Goal: Information Seeking & Learning: Find specific fact

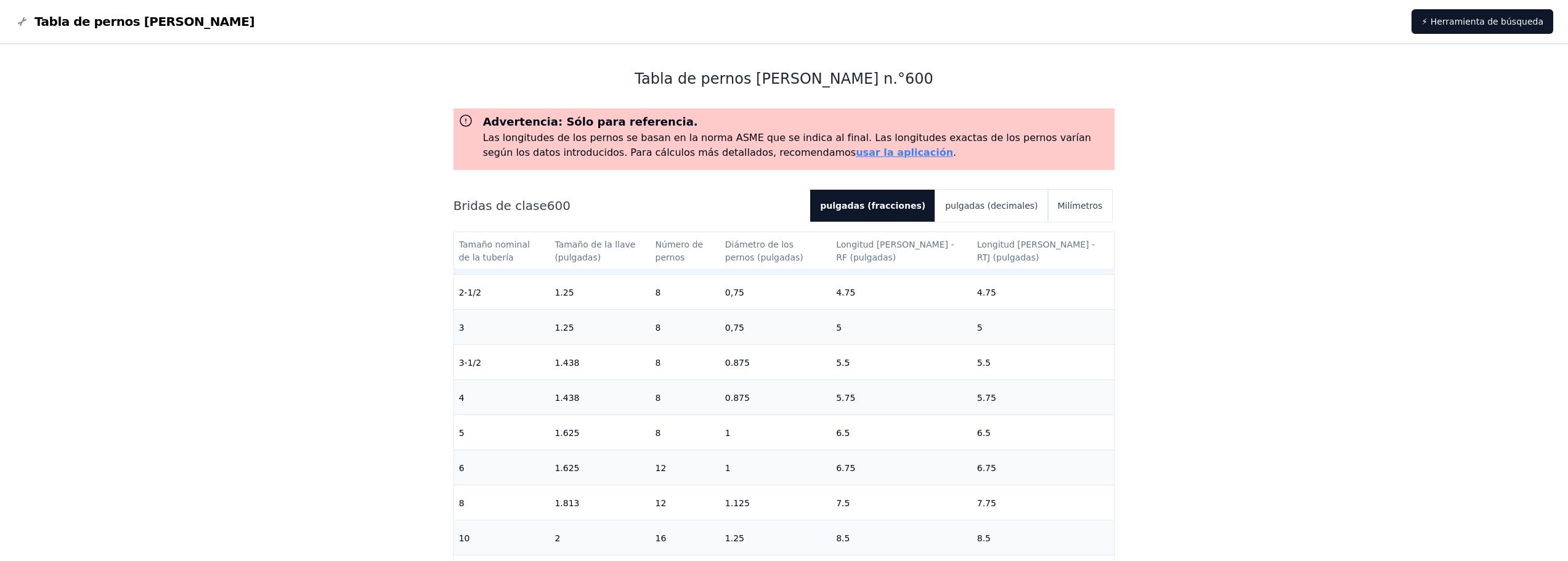
scroll to position [246, 0]
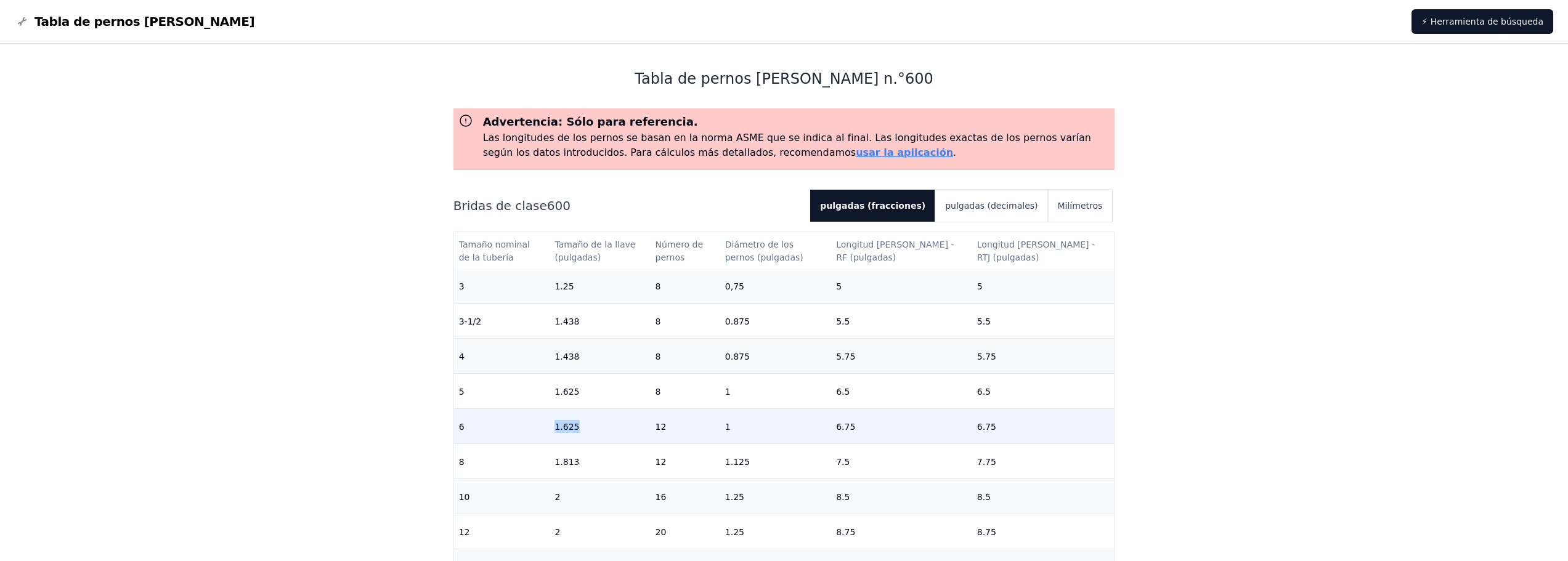
drag, startPoint x: 564, startPoint y: 427, endPoint x: 585, endPoint y: 426, distance: 21.0
click at [585, 426] on td "1.625" at bounding box center [600, 426] width 100 height 35
click at [1065, 206] on font "Milímetros" at bounding box center [1080, 205] width 45 height 10
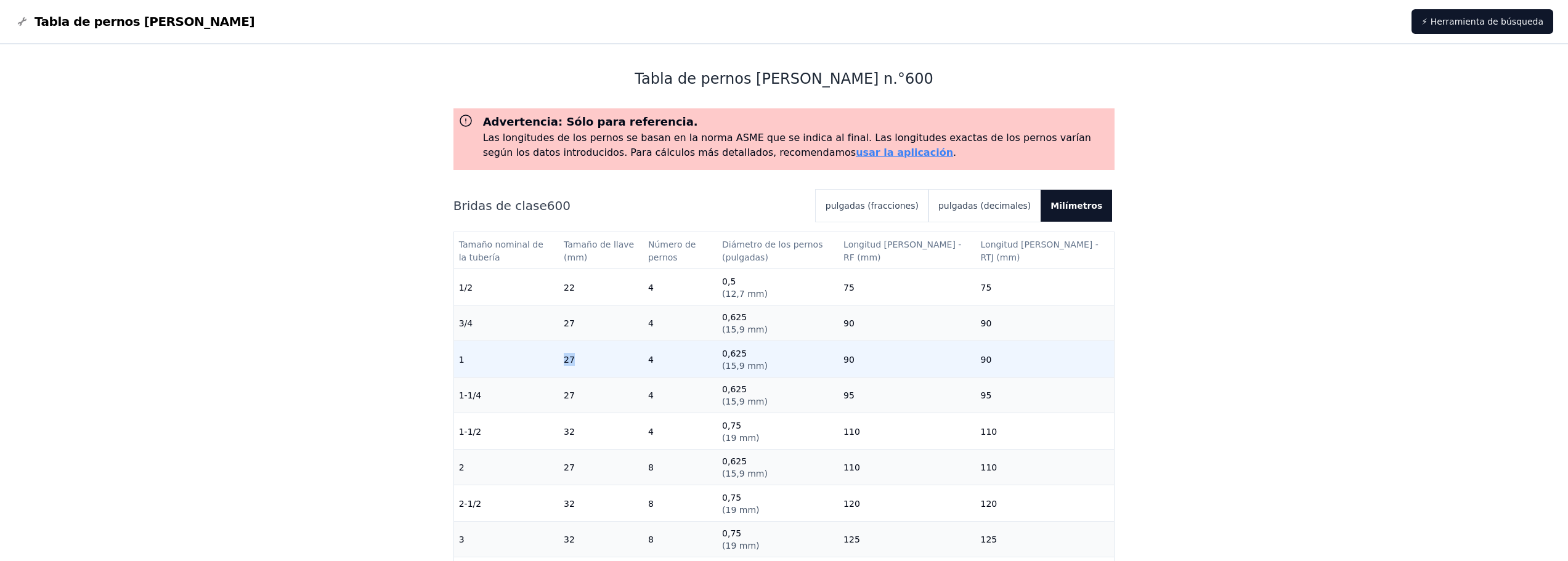
drag, startPoint x: 570, startPoint y: 363, endPoint x: 584, endPoint y: 363, distance: 14.0
click at [584, 363] on td "27" at bounding box center [600, 359] width 84 height 37
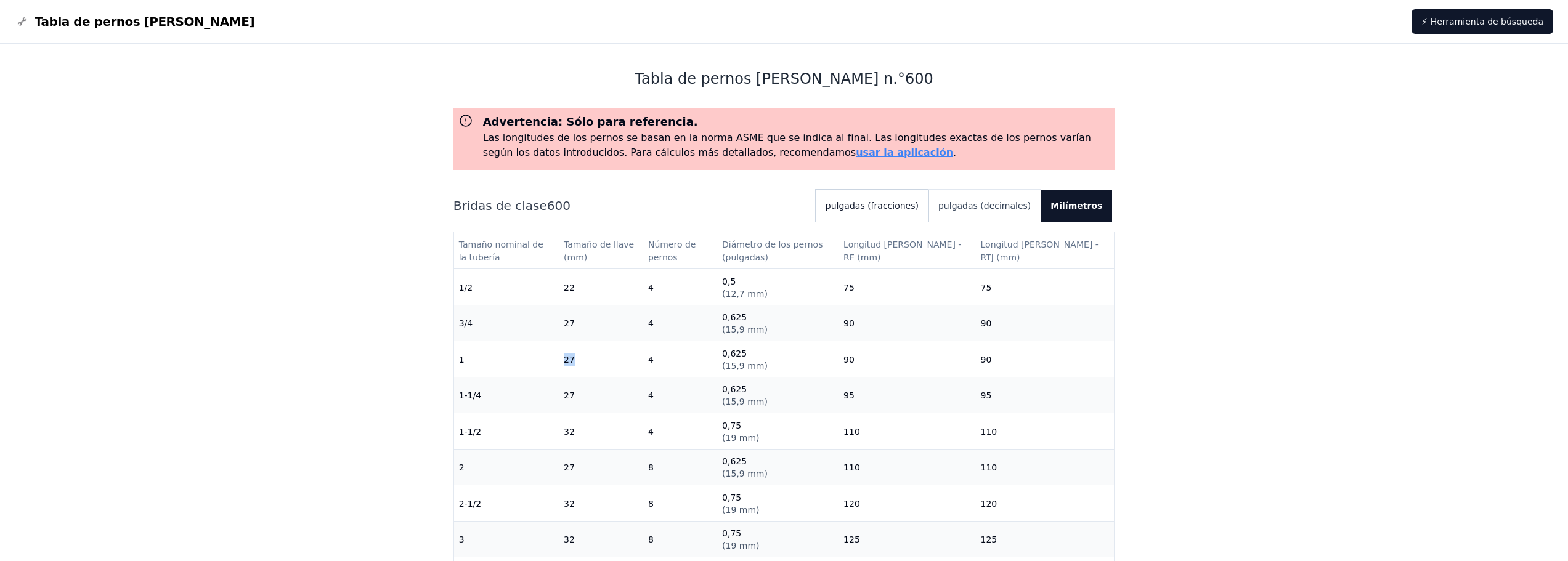
click at [925, 212] on button "pulgadas (fracciones)" at bounding box center [872, 206] width 113 height 32
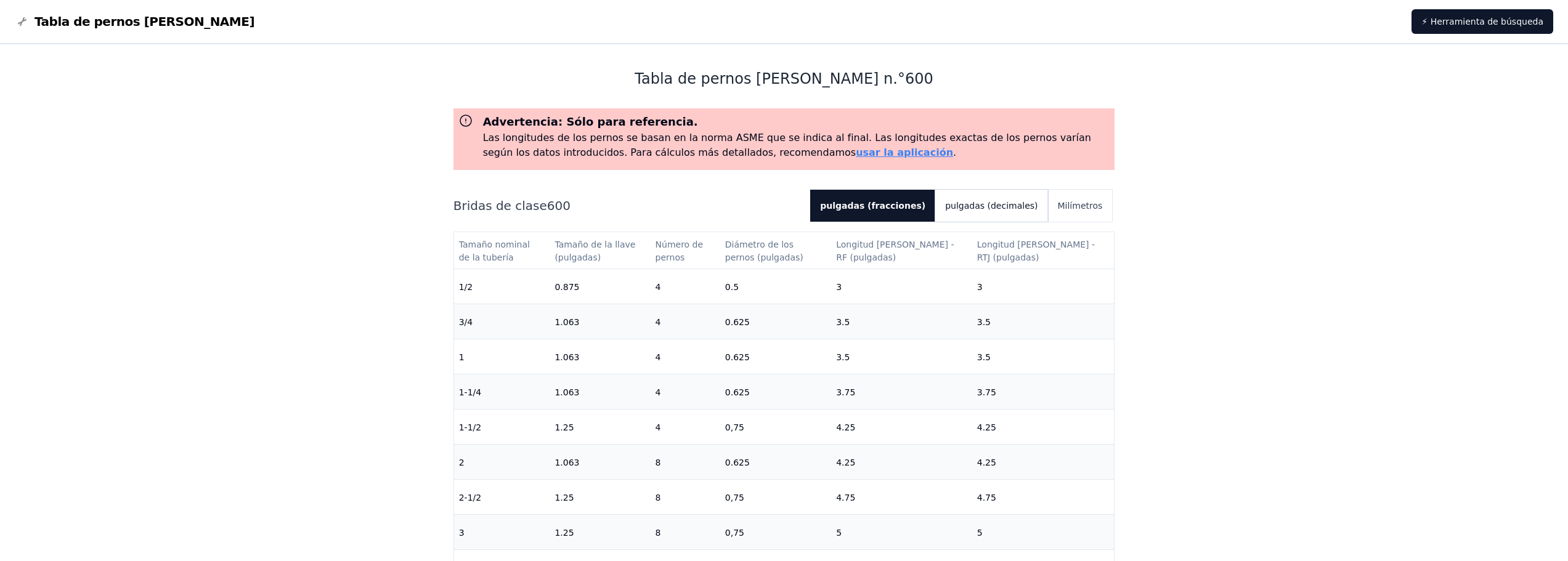
click at [1004, 205] on font "pulgadas (decimales)" at bounding box center [991, 205] width 92 height 10
click at [923, 214] on button "pulgadas (fracciones)" at bounding box center [867, 206] width 113 height 32
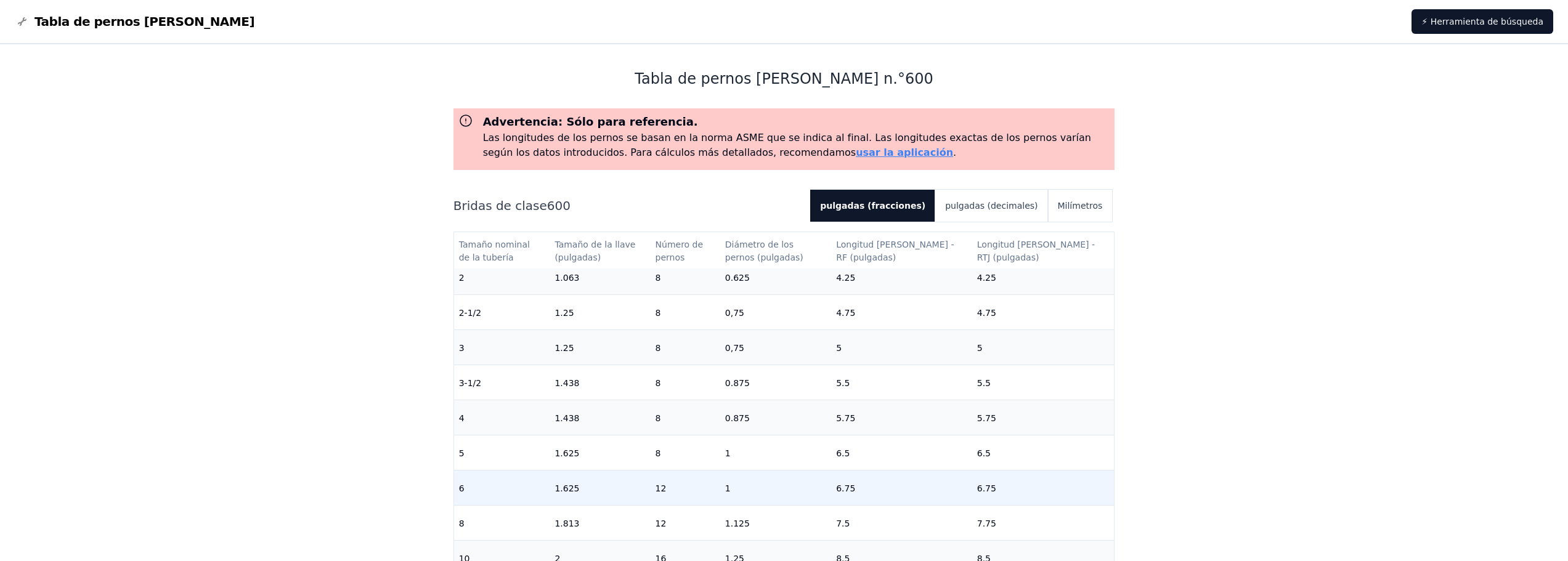
scroll to position [226, 0]
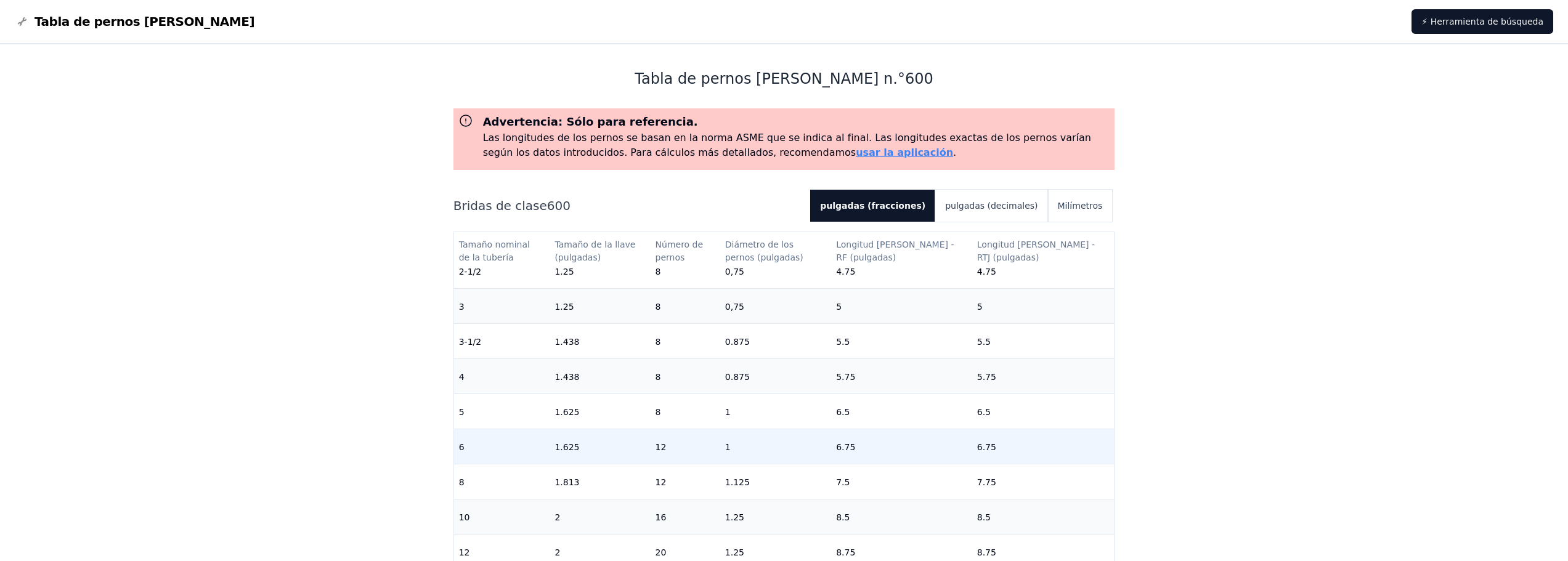
drag, startPoint x: 588, startPoint y: 449, endPoint x: 575, endPoint y: 449, distance: 13.0
click at [575, 449] on td "1.625" at bounding box center [600, 447] width 100 height 35
click at [976, 205] on font "pulgadas (decimales)" at bounding box center [991, 205] width 92 height 10
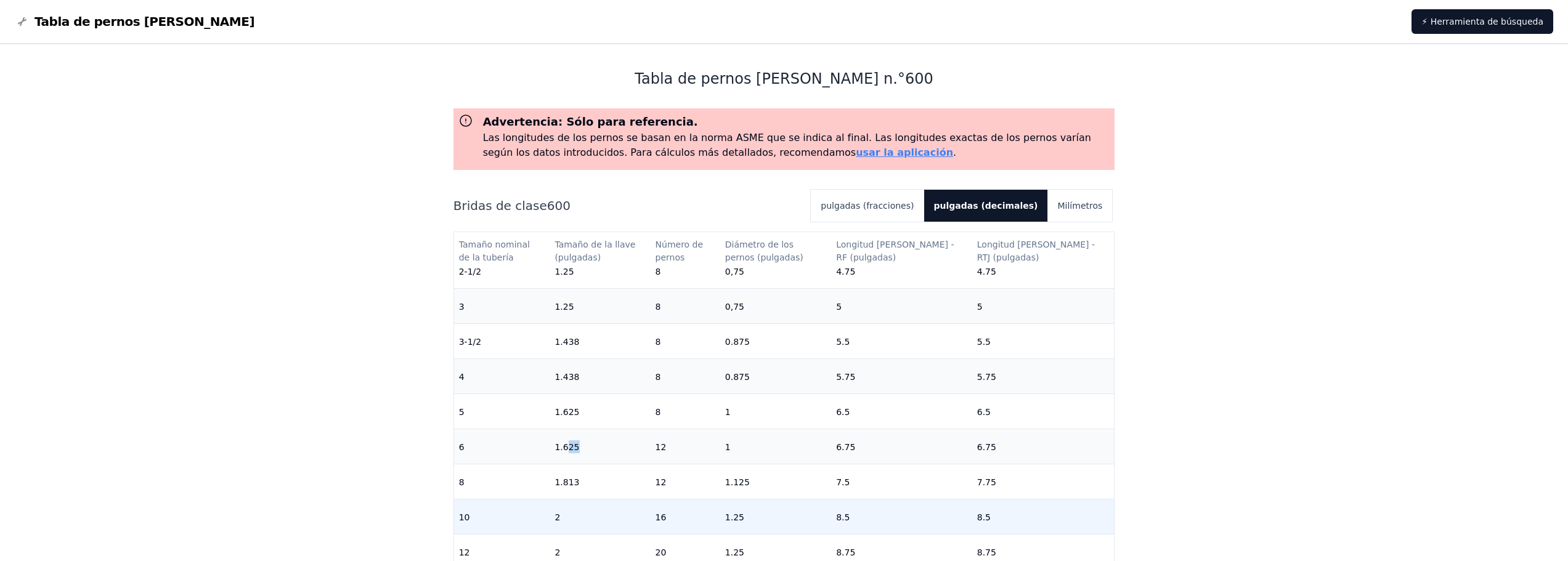
scroll to position [266, 0]
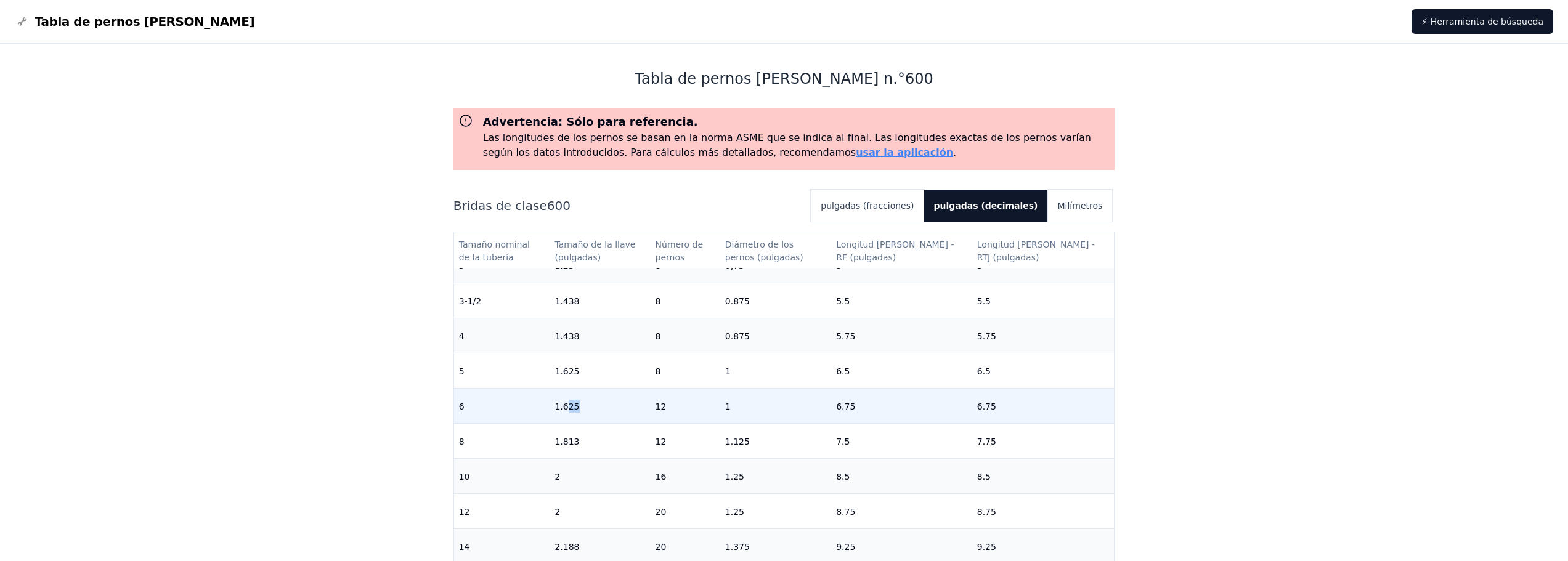
click at [579, 402] on font "1.625" at bounding box center [566, 406] width 24 height 10
click at [914, 204] on font "pulgadas (fracciones)" at bounding box center [867, 205] width 93 height 10
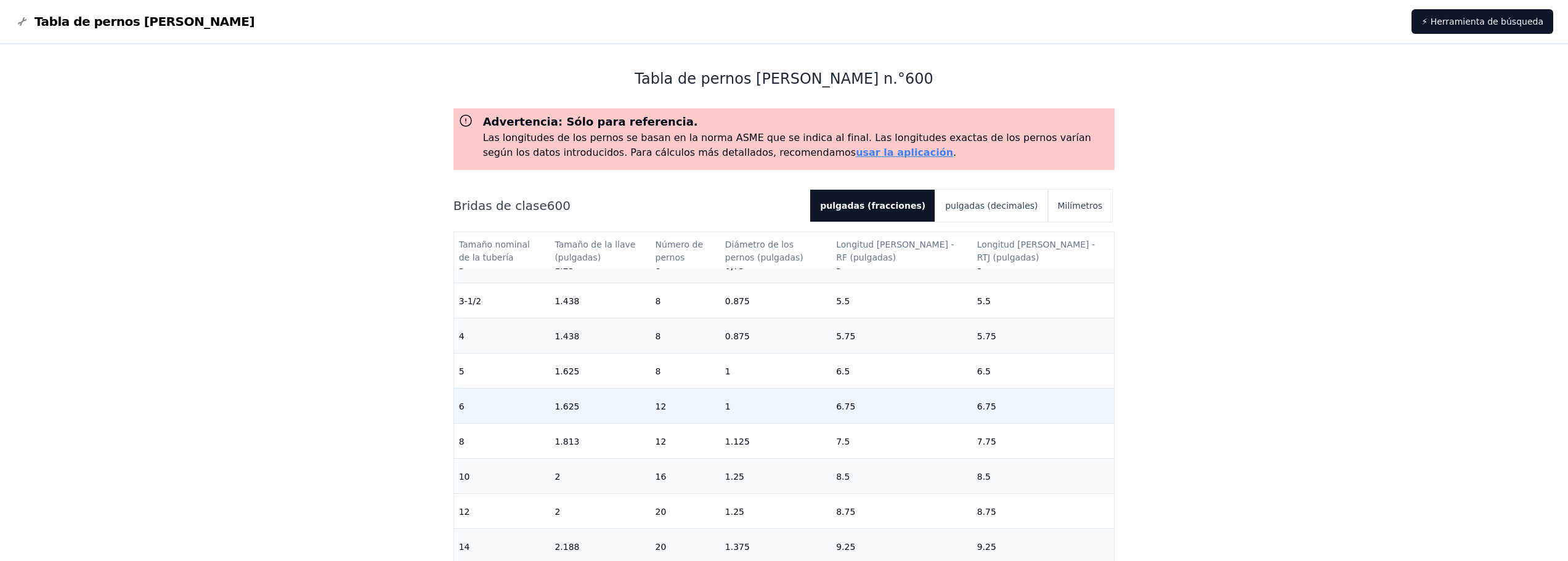
click at [591, 402] on td "1.625" at bounding box center [600, 406] width 100 height 35
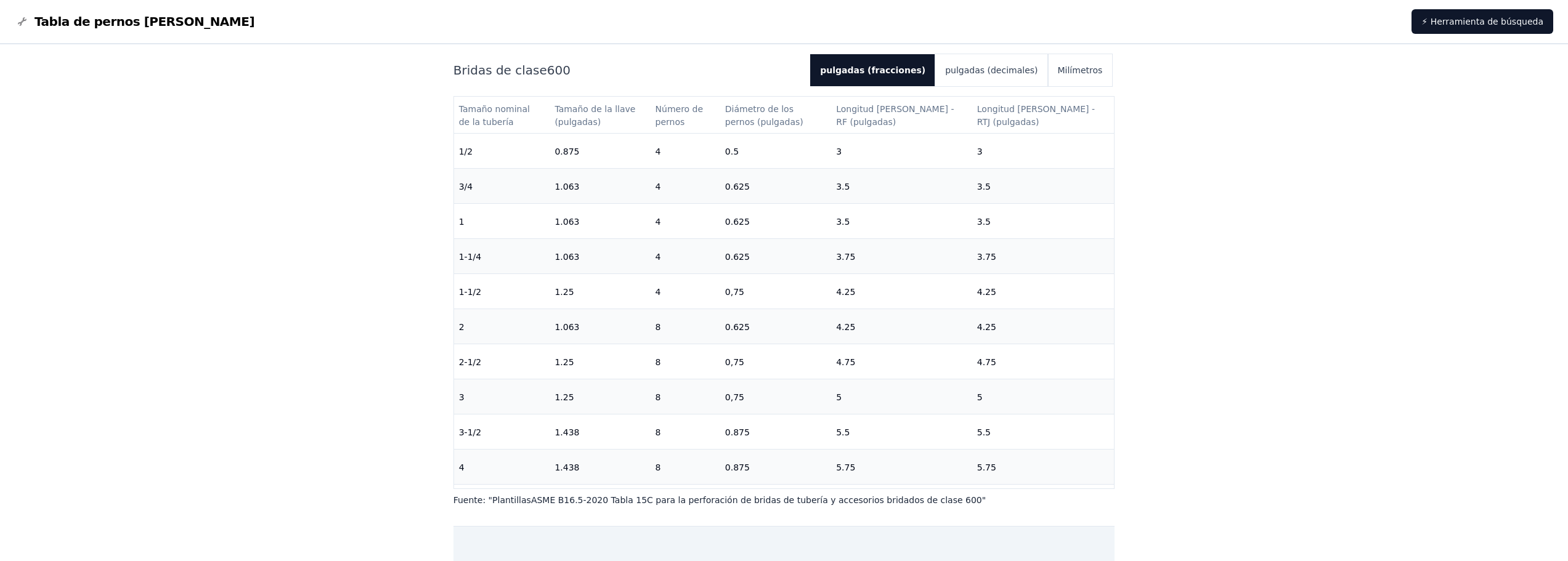
scroll to position [0, 0]
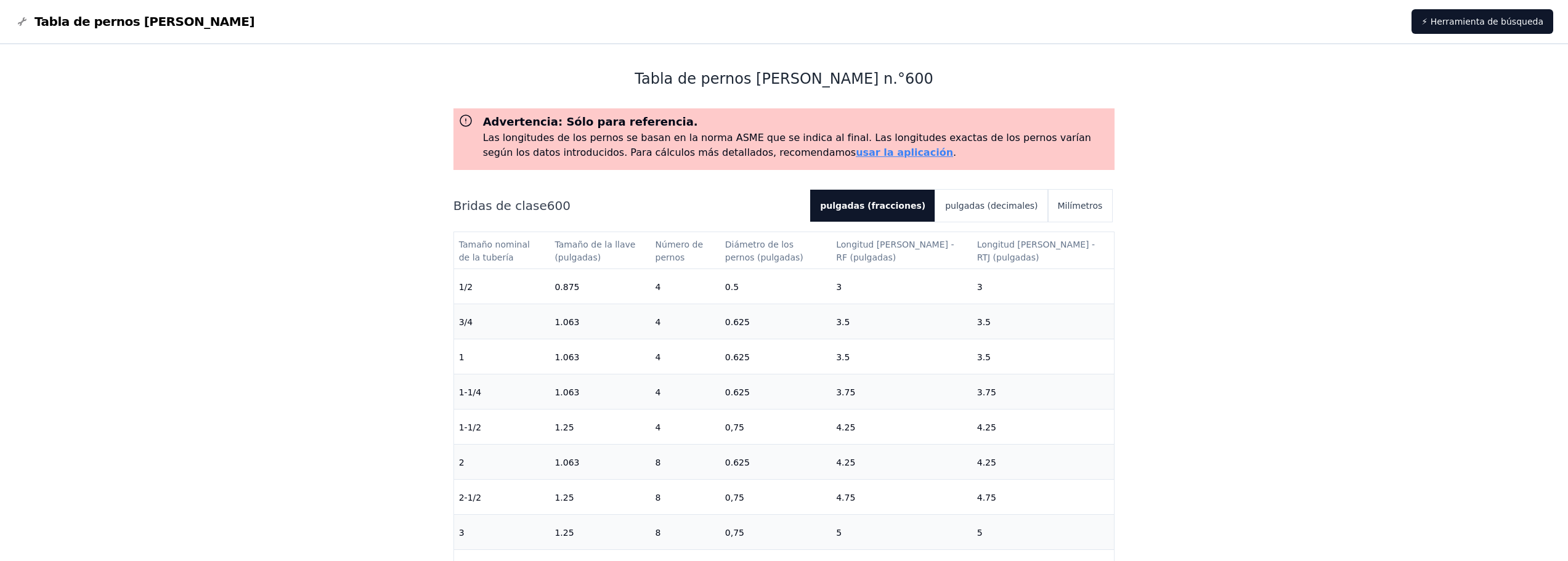
click at [101, 24] on font "Tabla de pernos [PERSON_NAME]" at bounding box center [144, 21] width 220 height 15
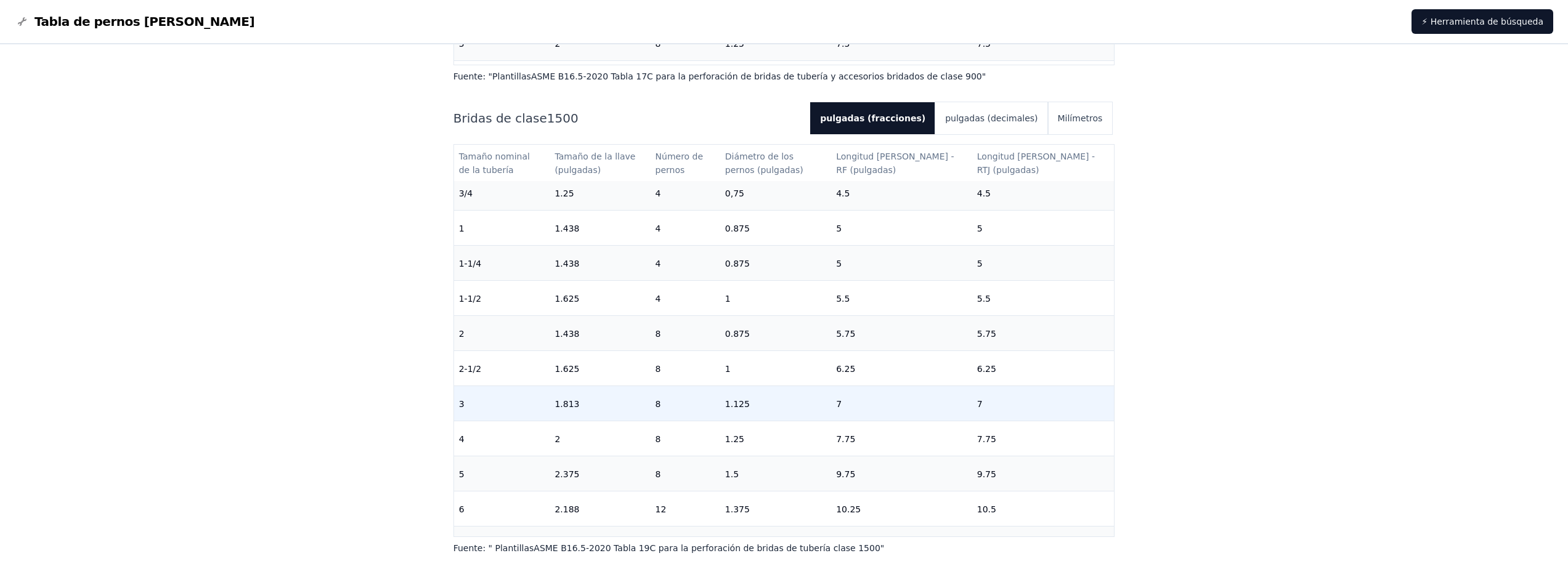
scroll to position [123, 0]
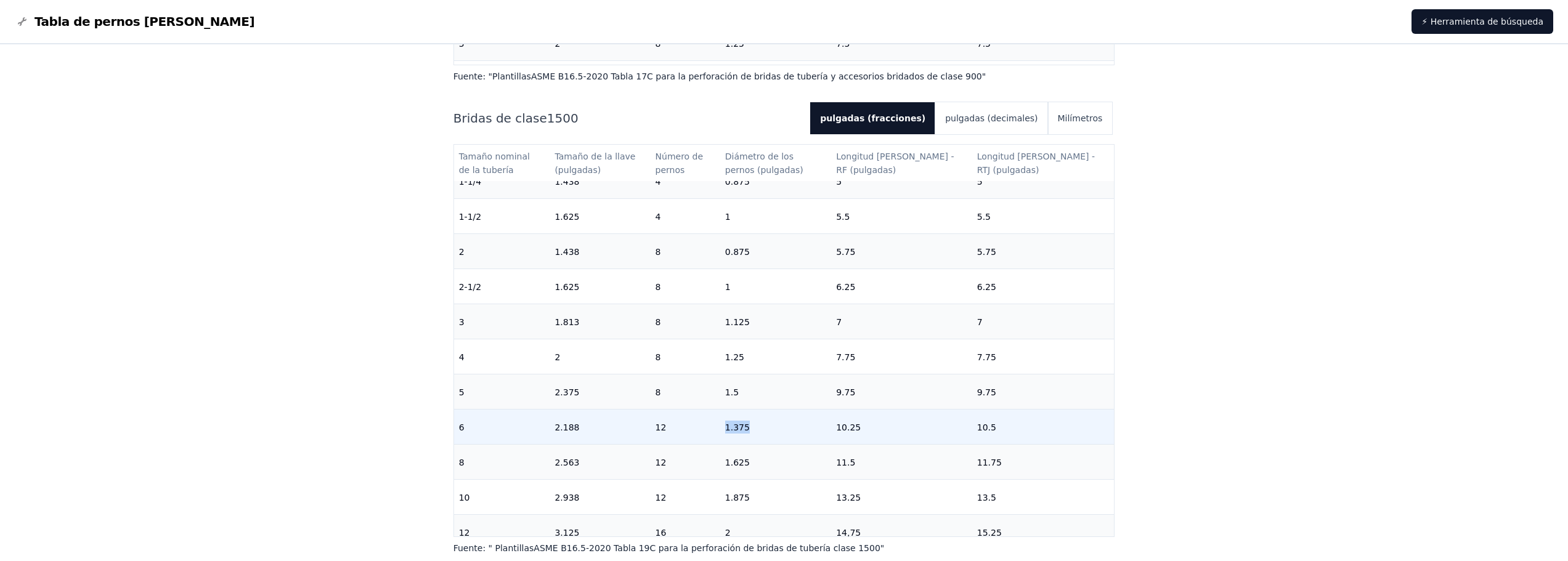
drag, startPoint x: 764, startPoint y: 411, endPoint x: 745, endPoint y: 411, distance: 19.0
click at [745, 411] on td "1.375" at bounding box center [776, 426] width 111 height 35
drag, startPoint x: 562, startPoint y: 410, endPoint x: 584, endPoint y: 411, distance: 22.0
click at [584, 411] on td "2.188" at bounding box center [600, 426] width 100 height 35
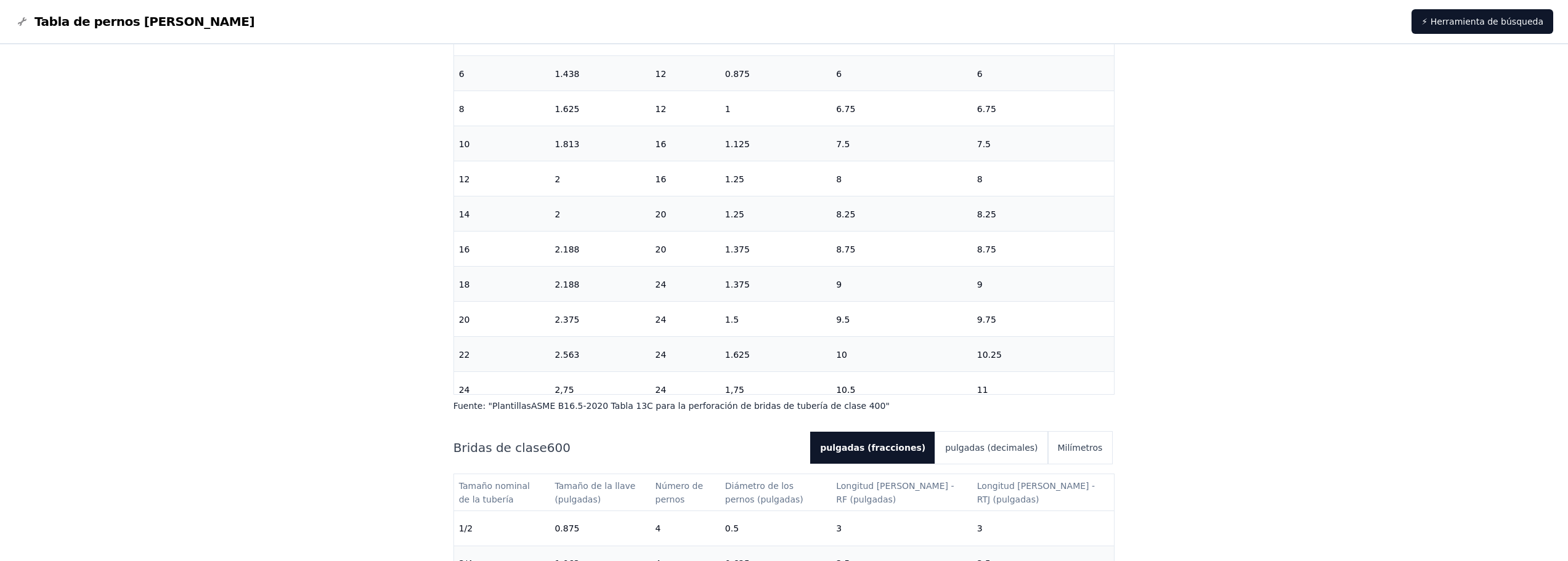
scroll to position [1478, 0]
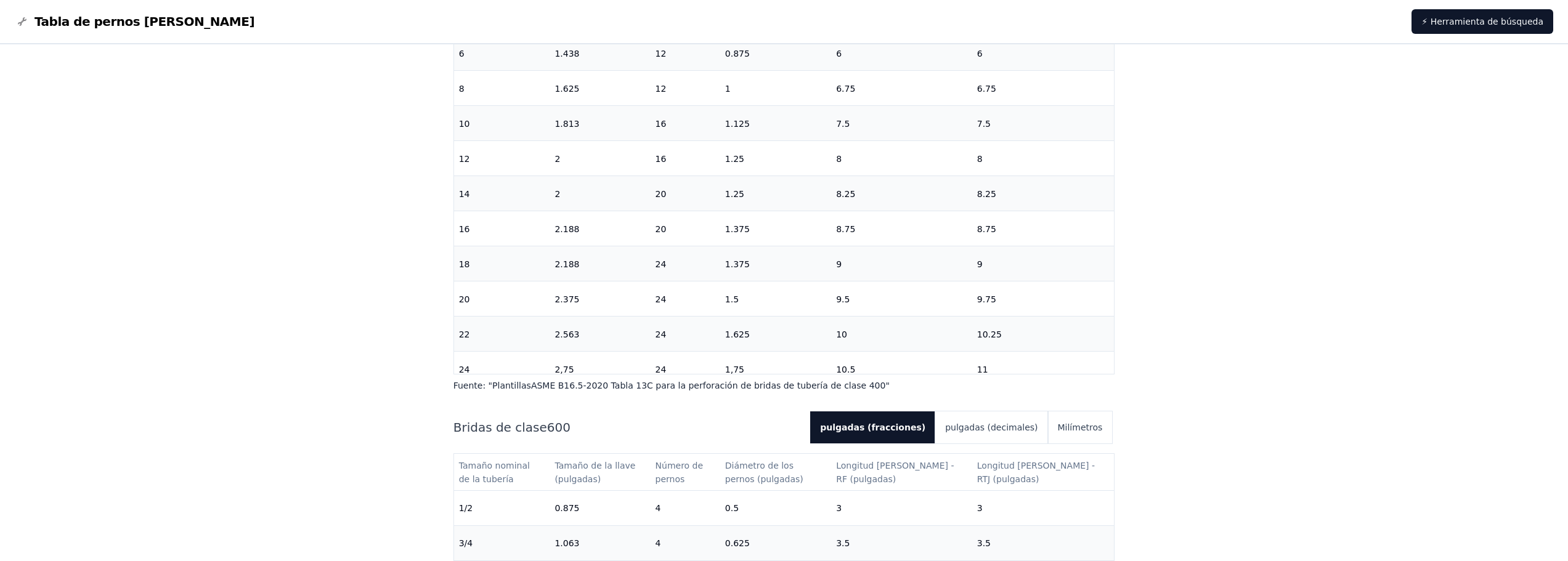
drag, startPoint x: 288, startPoint y: 341, endPoint x: 236, endPoint y: 304, distance: 63.8
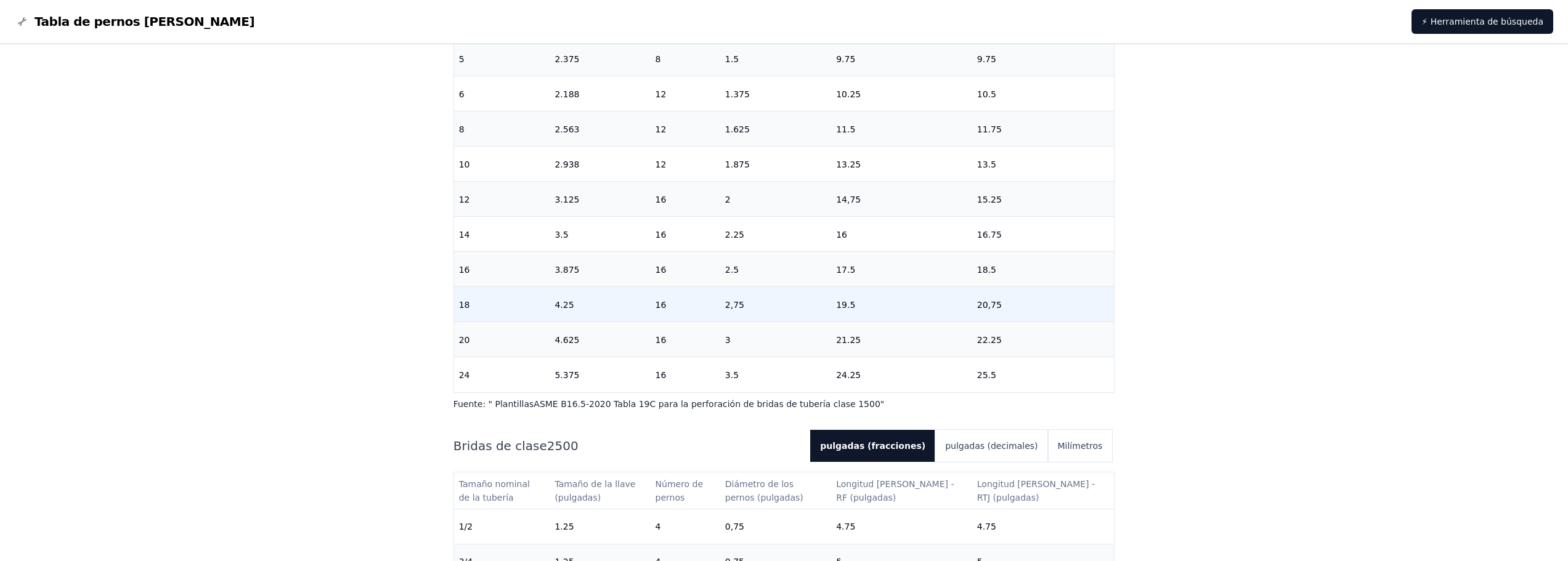
click at [497, 286] on td "18" at bounding box center [502, 304] width 96 height 35
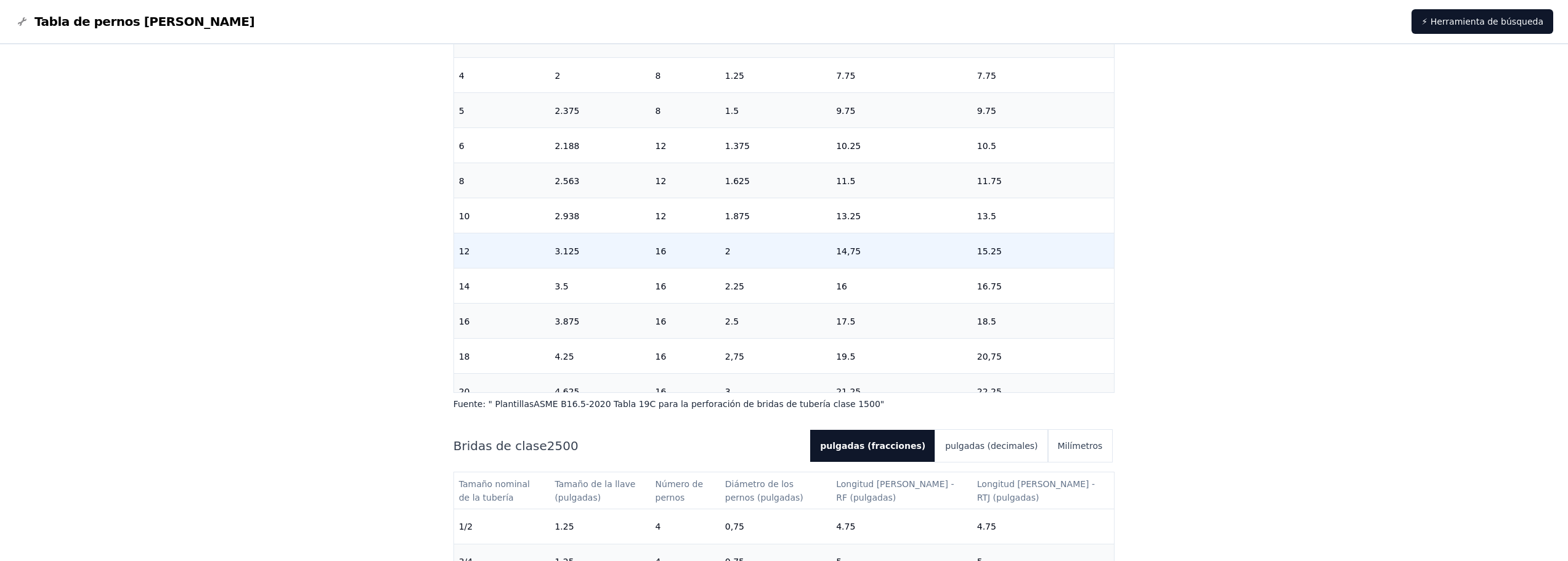
scroll to position [199, 0]
drag, startPoint x: 586, startPoint y: 227, endPoint x: 556, endPoint y: 226, distance: 30.0
click at [556, 226] on tr "8 2.563 12 1.625 11.5 11.75" at bounding box center [784, 241] width 661 height 35
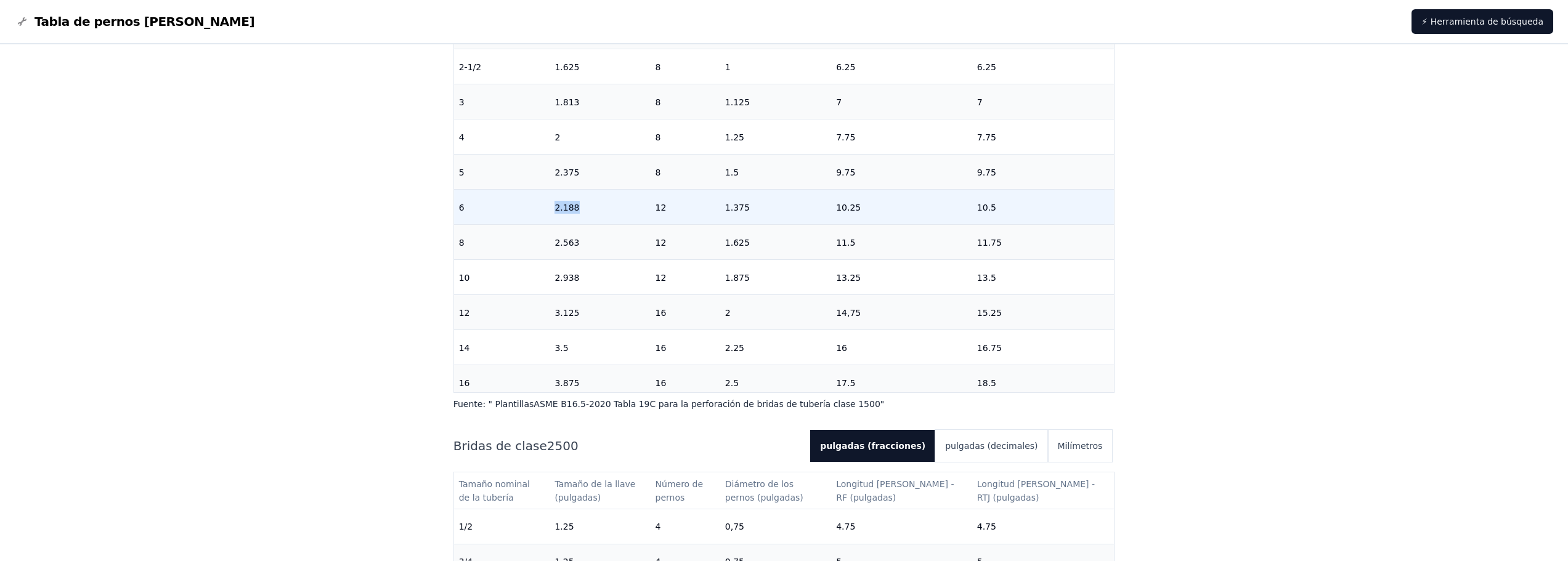
drag, startPoint x: 591, startPoint y: 193, endPoint x: 563, endPoint y: 191, distance: 28.1
click at [563, 191] on td "2.188" at bounding box center [600, 207] width 100 height 35
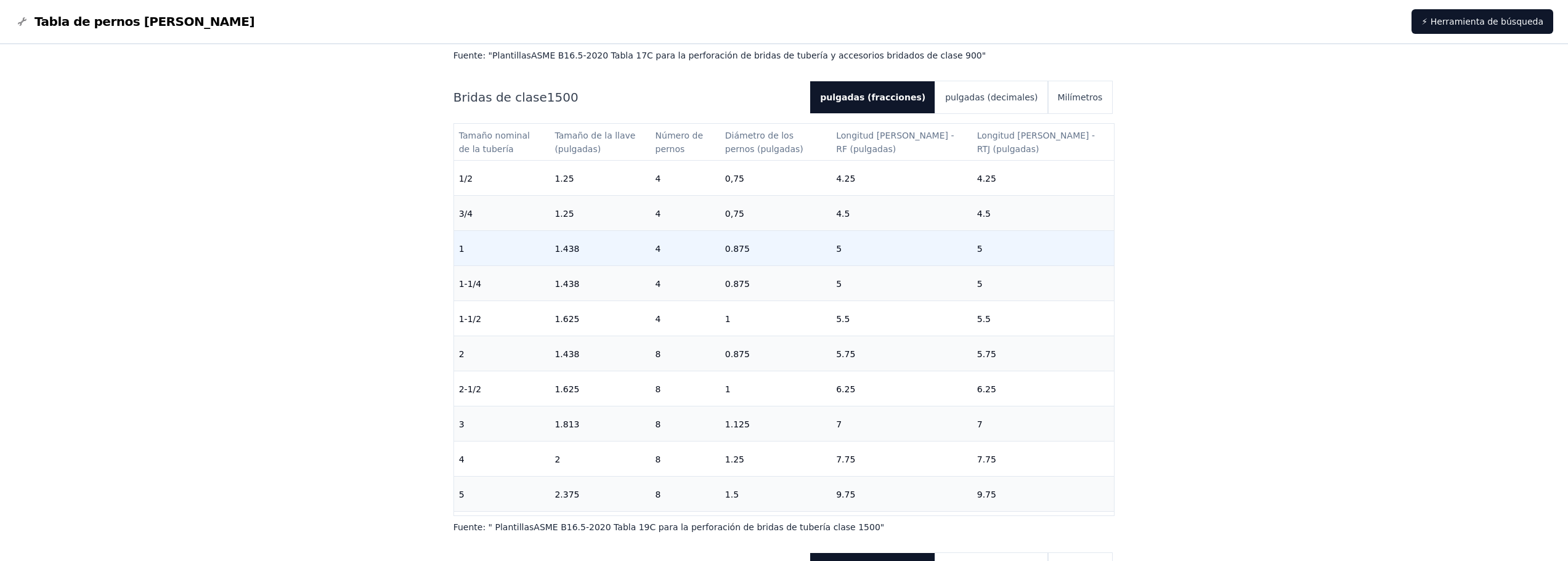
scroll to position [2689, 0]
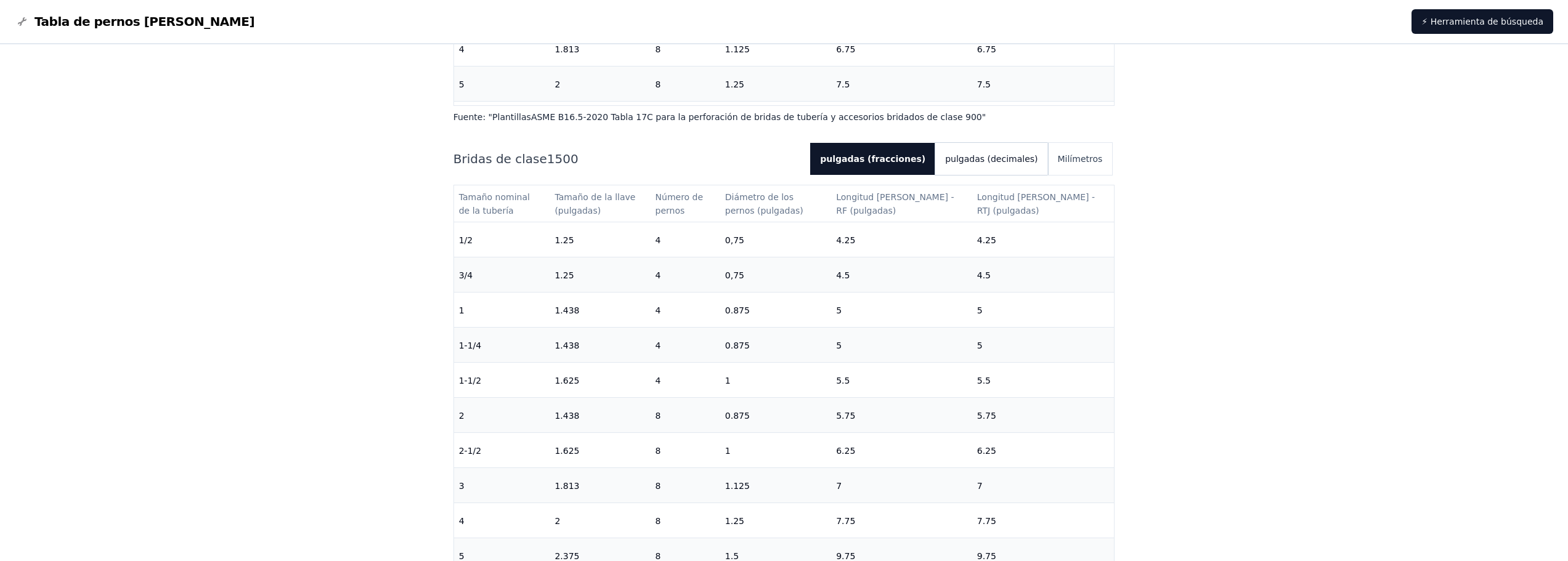
click at [1008, 154] on font "pulgadas (decimales)" at bounding box center [991, 159] width 92 height 10
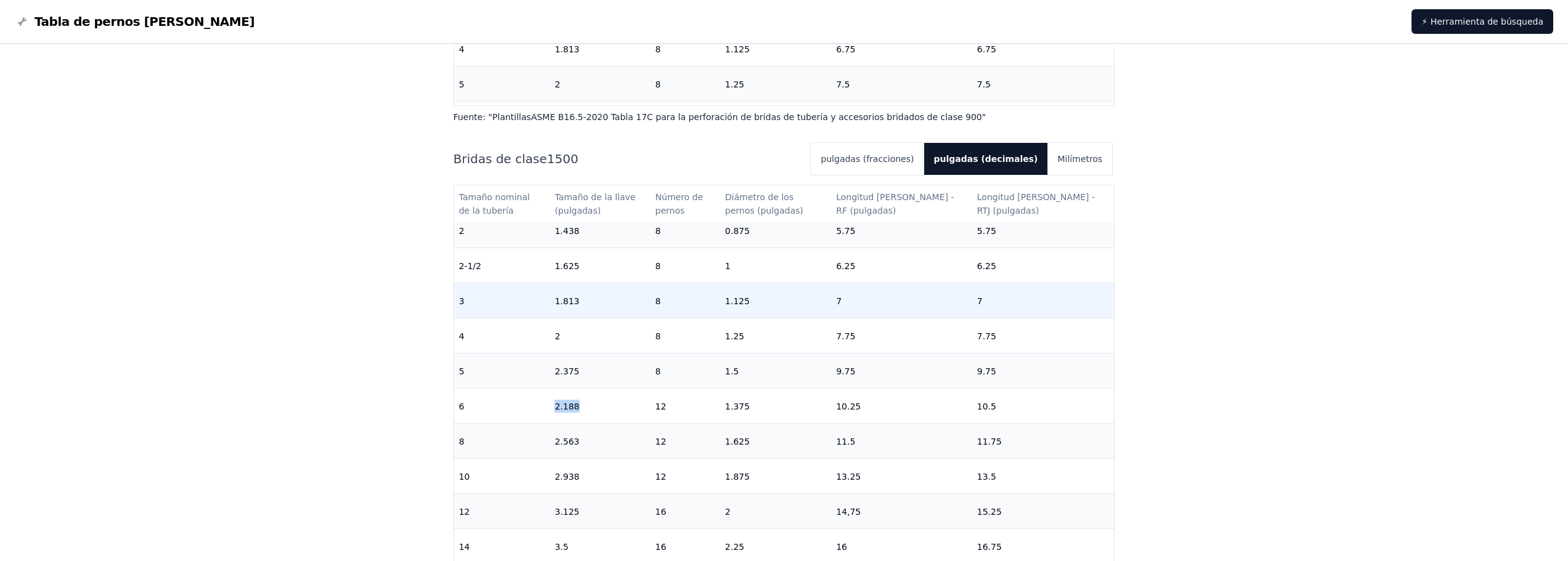
scroll to position [123, 0]
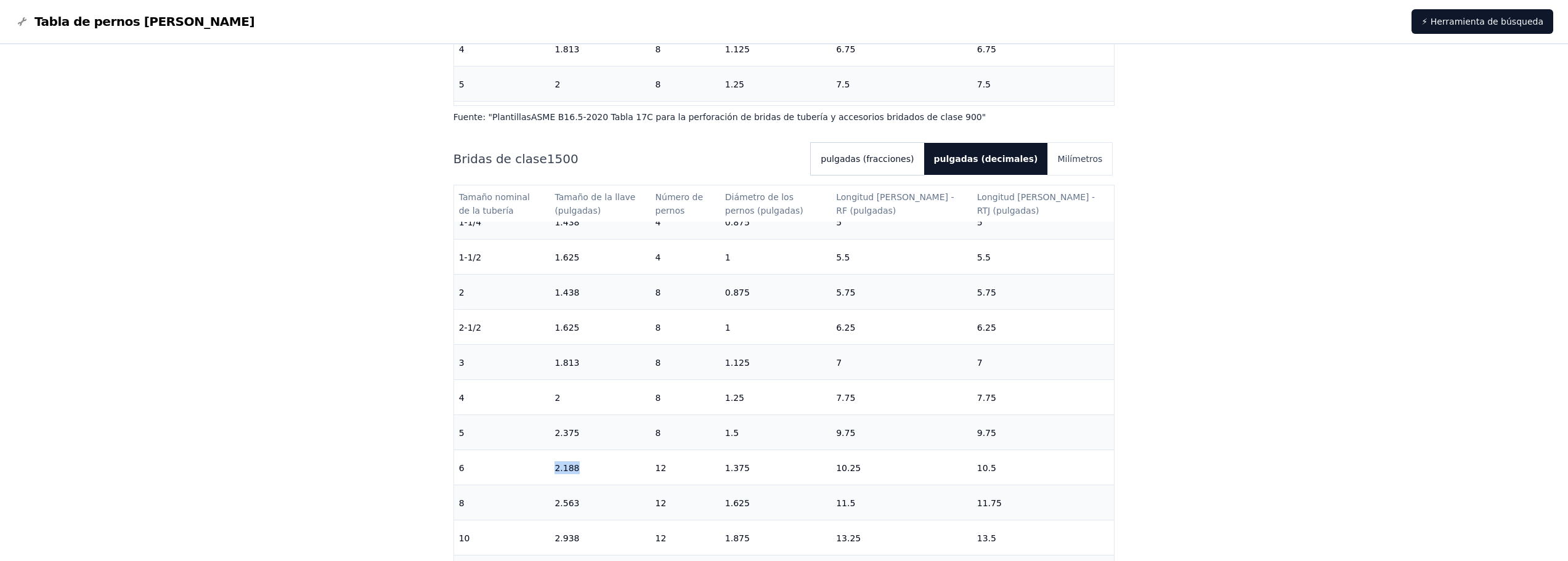
click at [919, 147] on button "pulgadas (fracciones)" at bounding box center [867, 159] width 113 height 32
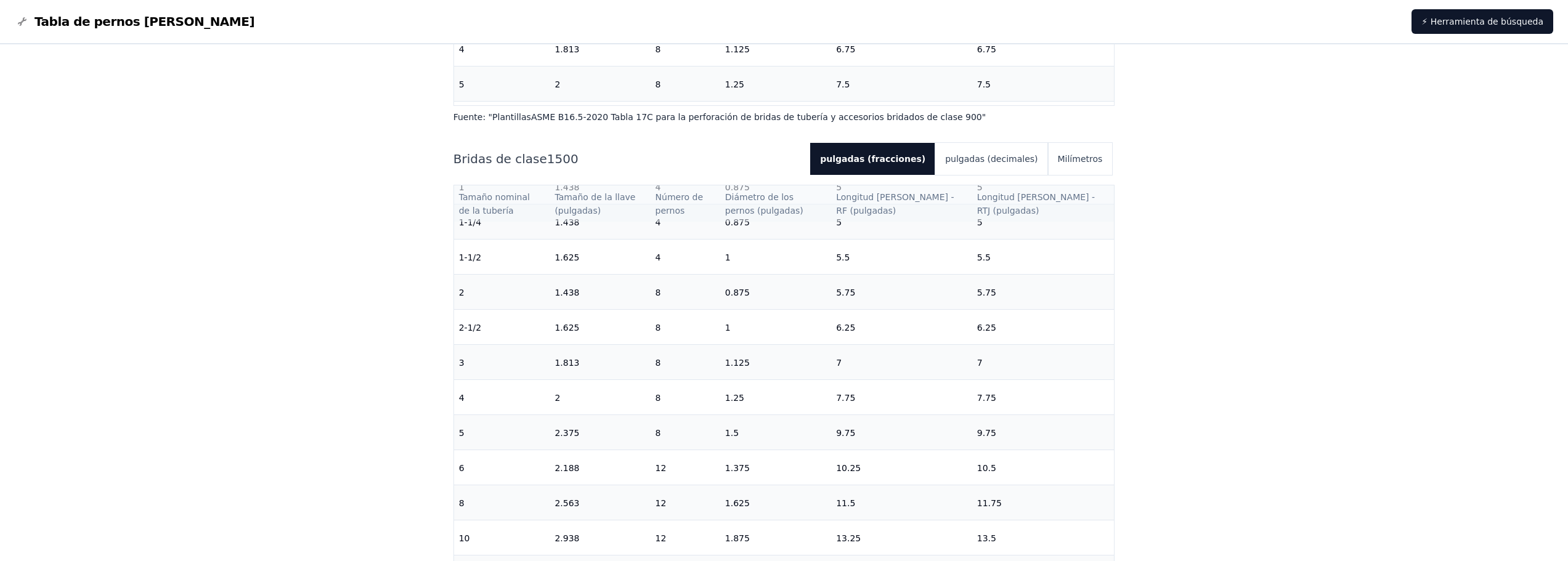
click at [599, 192] on font "Tamaño de la llave (pulgadas)" at bounding box center [596, 203] width 83 height 23
click at [1062, 146] on button "Milímetros" at bounding box center [1080, 159] width 65 height 32
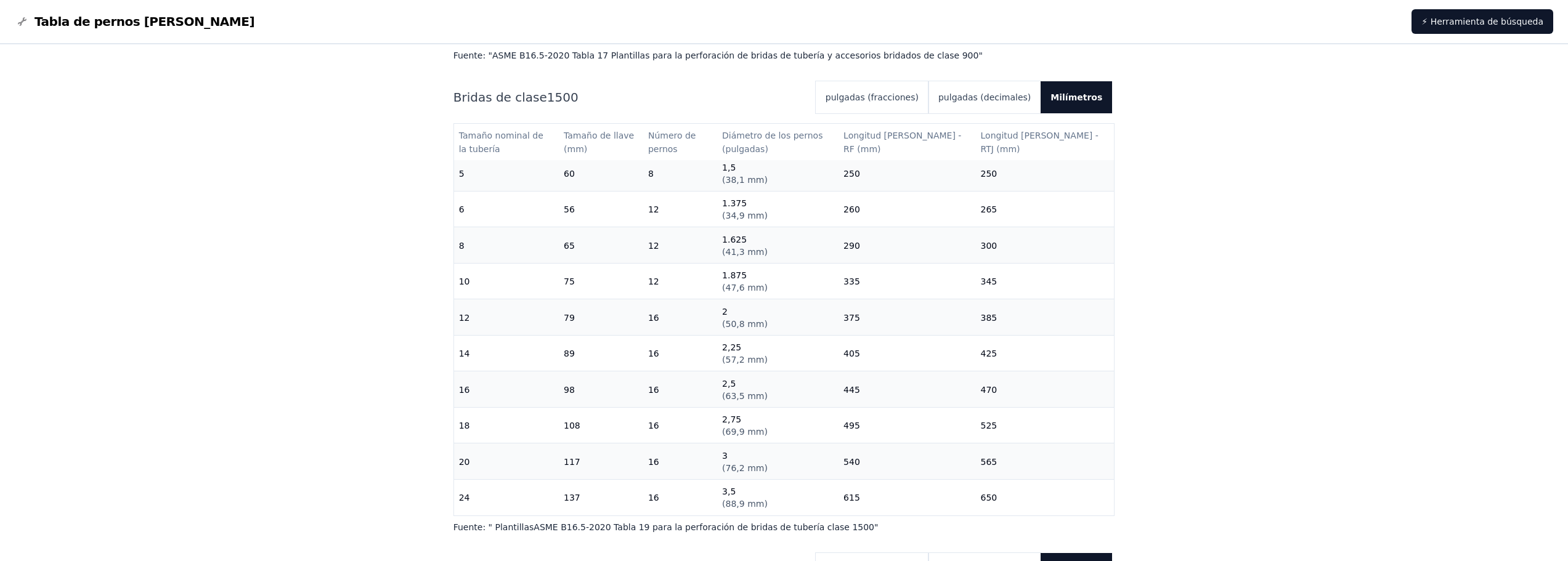
scroll to position [266, 0]
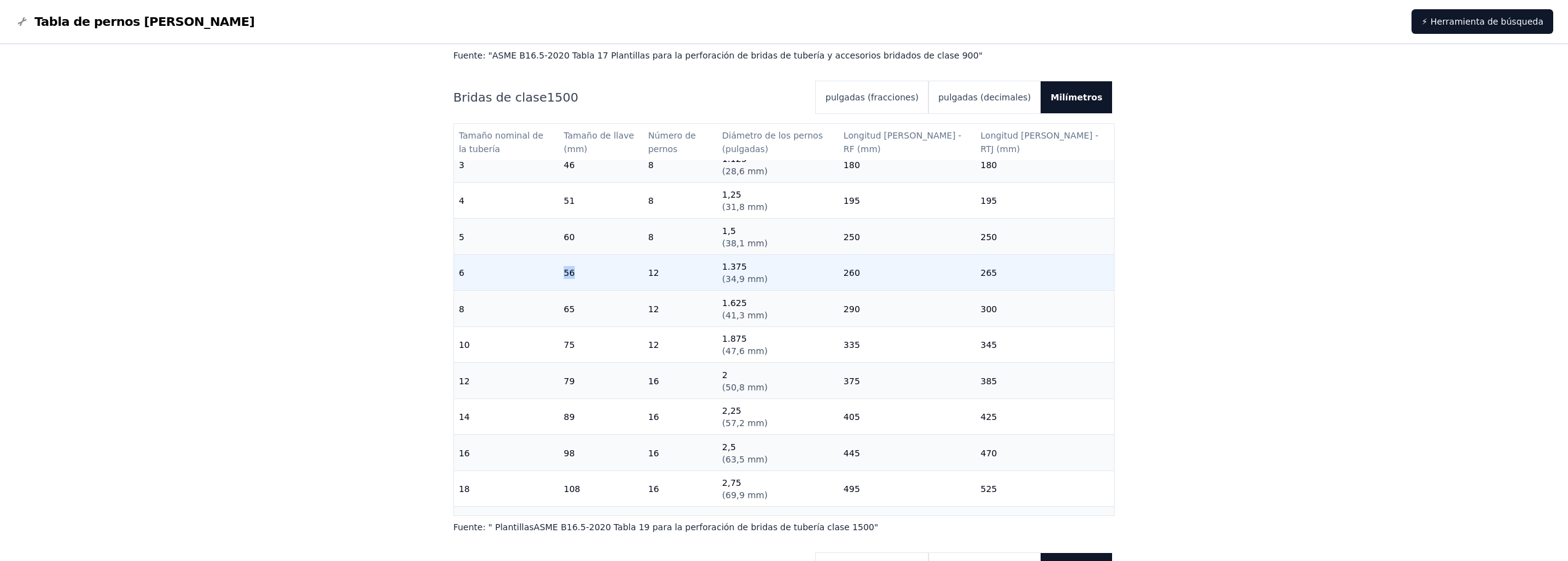
drag, startPoint x: 584, startPoint y: 259, endPoint x: 574, endPoint y: 261, distance: 10.2
click at [574, 261] on td "56" at bounding box center [600, 272] width 84 height 37
